Goal: Find contact information: Find contact information

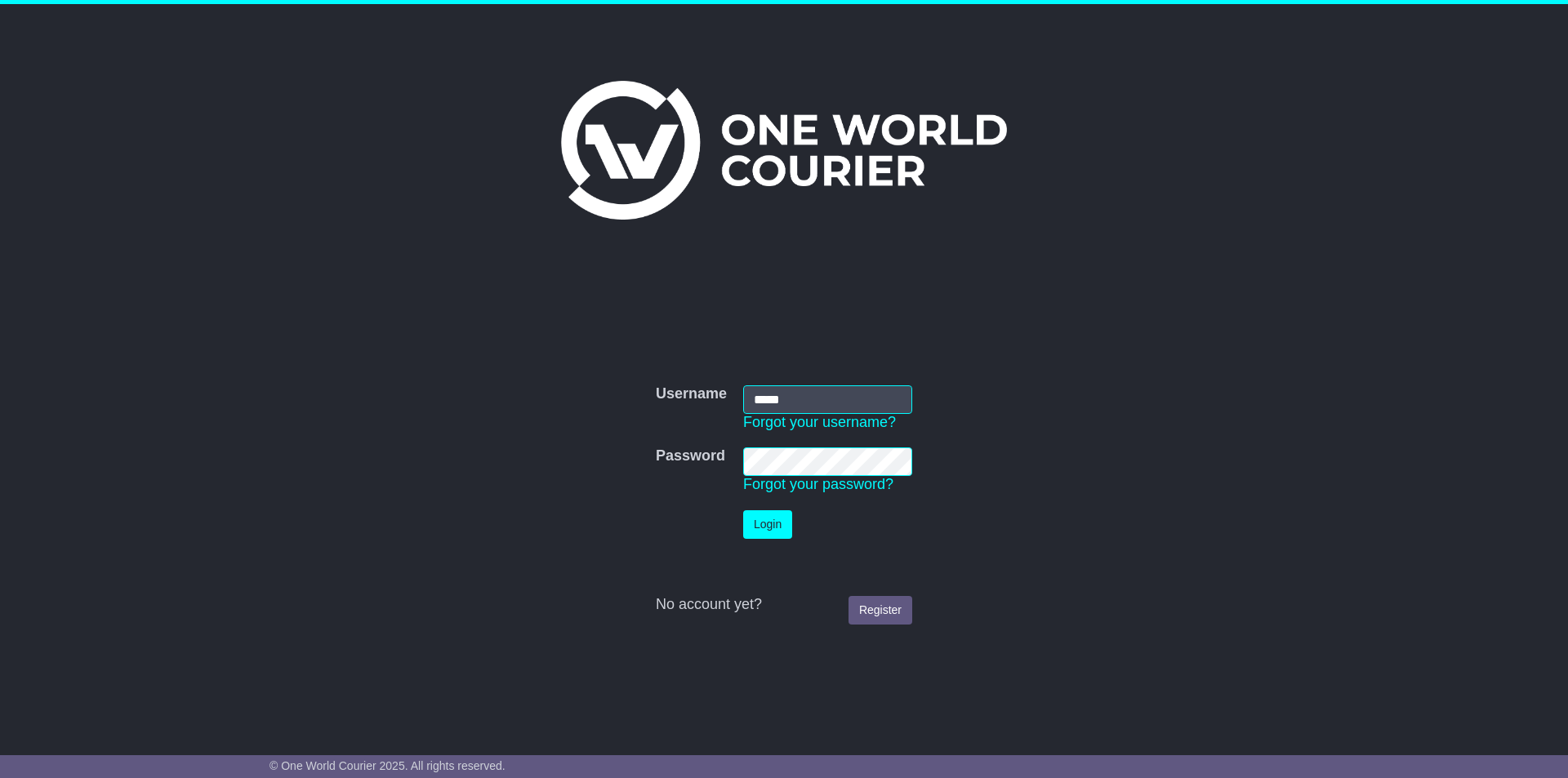
type input "**********"
click at [761, 532] on button "Login" at bounding box center [767, 525] width 49 height 29
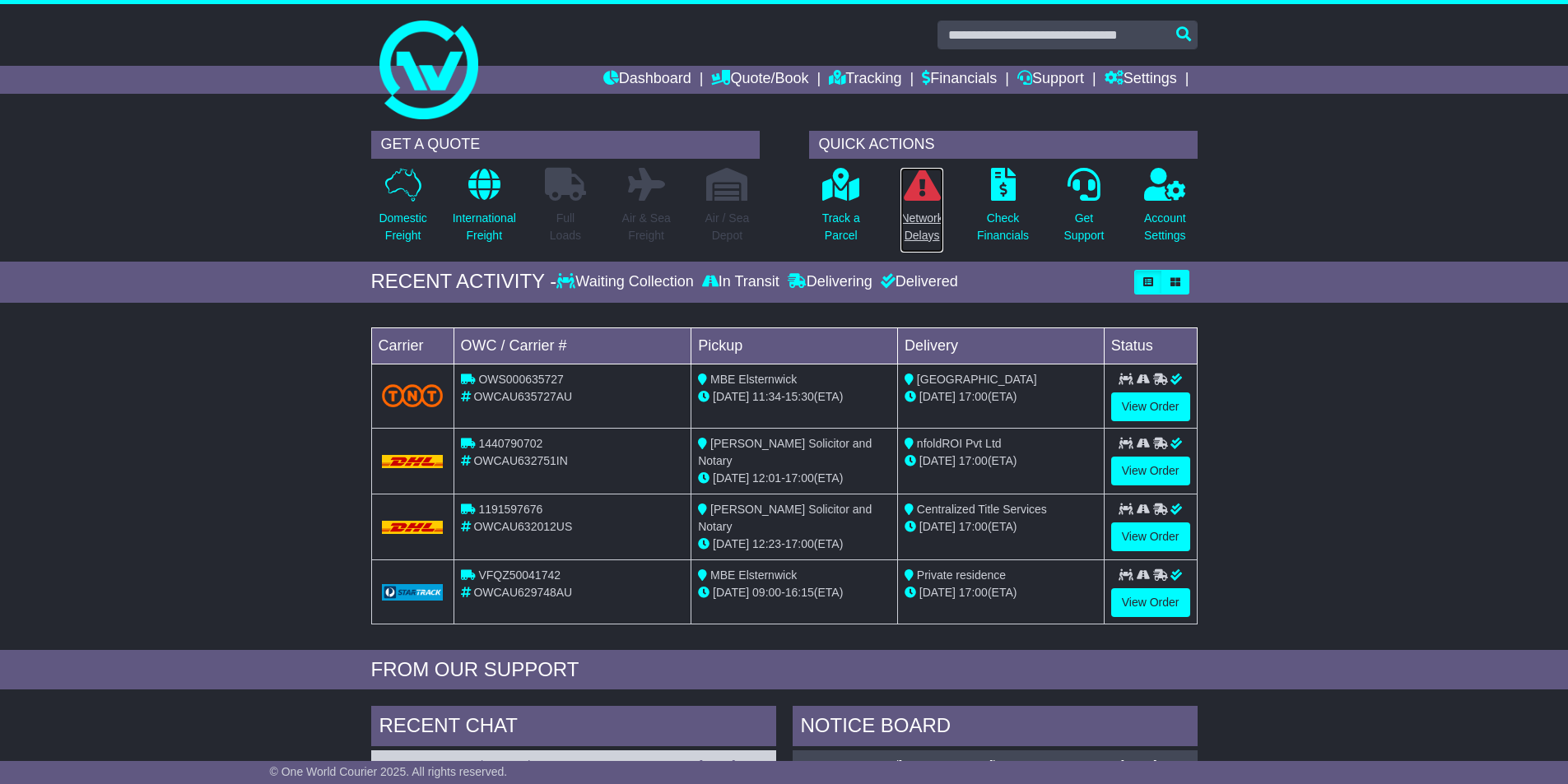
click at [918, 218] on p "Network Delays" at bounding box center [921, 227] width 42 height 34
click at [1035, 78] on link "Support" at bounding box center [1051, 79] width 67 height 28
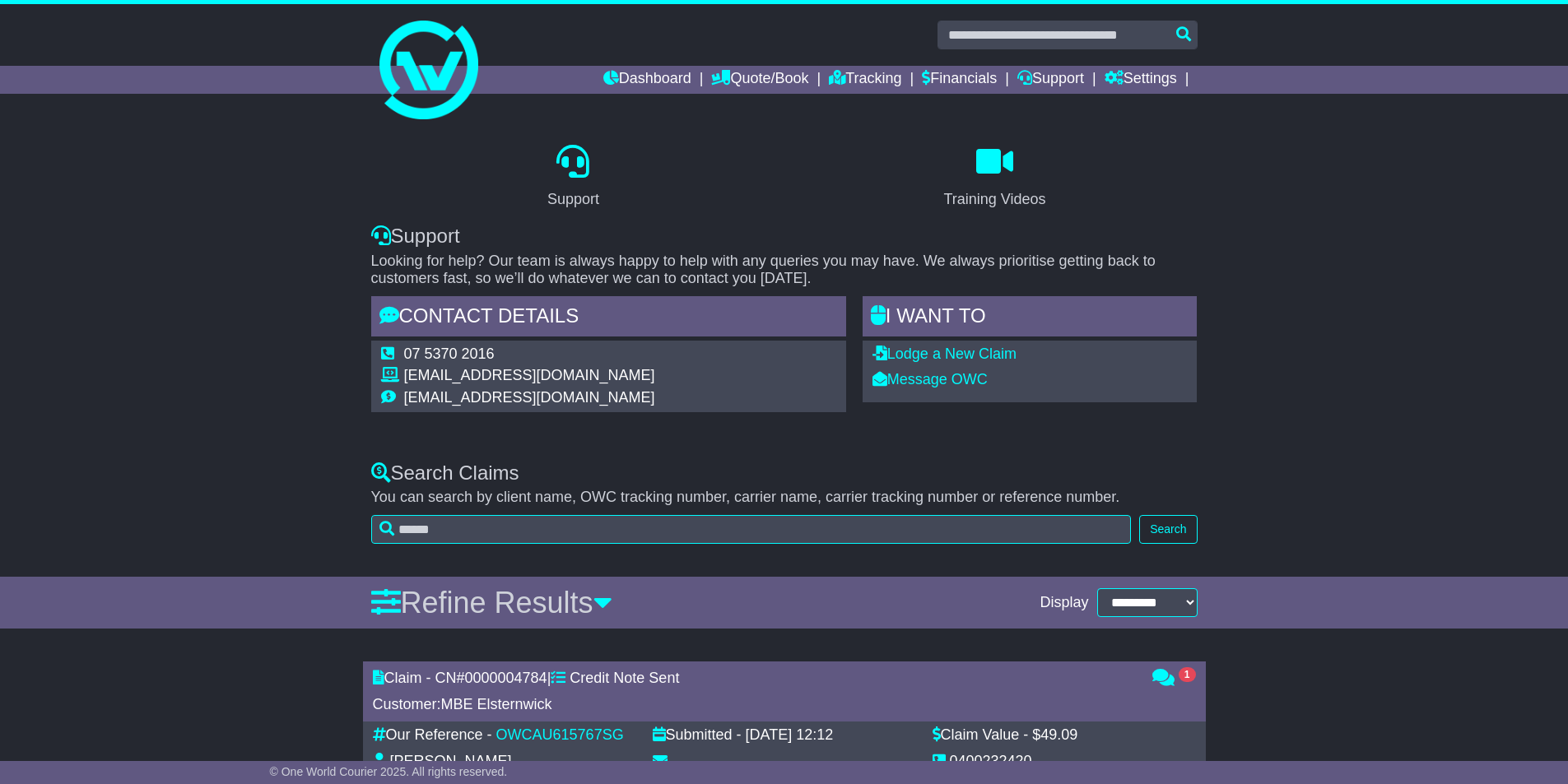
drag, startPoint x: 404, startPoint y: 372, endPoint x: 615, endPoint y: 381, distance: 211.2
click at [615, 381] on td "[EMAIL_ADDRESS][DOMAIN_NAME]" at bounding box center [529, 378] width 251 height 22
copy td "[EMAIL_ADDRESS][DOMAIN_NAME]"
